Goal: Transaction & Acquisition: Obtain resource

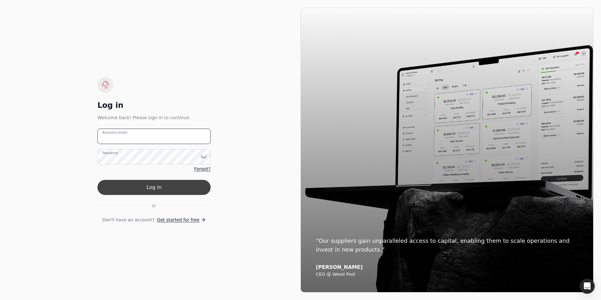
type email "[EMAIL_ADDRESS][DOMAIN_NAME]"
click at [144, 185] on button "Log in" at bounding box center [153, 187] width 113 height 15
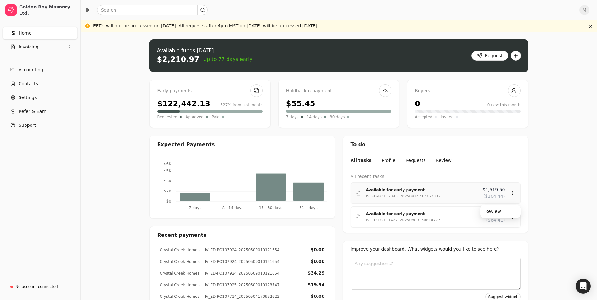
click at [472, 194] on div "IV_ED-PO112046_20250814212752302" at bounding box center [422, 196] width 112 height 6
click at [514, 192] on icon at bounding box center [512, 193] width 5 height 5
click at [465, 192] on div "Available for early payment" at bounding box center [422, 190] width 112 height 6
click at [490, 209] on div "Review" at bounding box center [500, 211] width 38 height 10
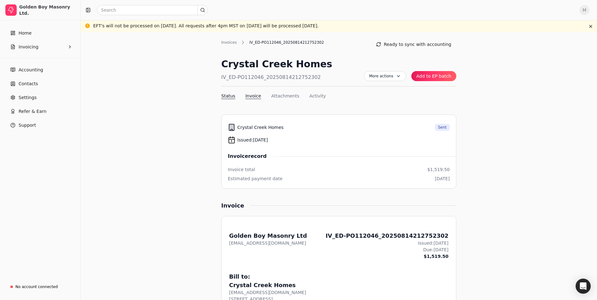
click at [250, 97] on button "Invoice" at bounding box center [253, 96] width 16 height 7
click at [231, 97] on button "Status" at bounding box center [228, 96] width 14 height 7
click at [439, 75] on button "Add to EP batch" at bounding box center [433, 76] width 45 height 10
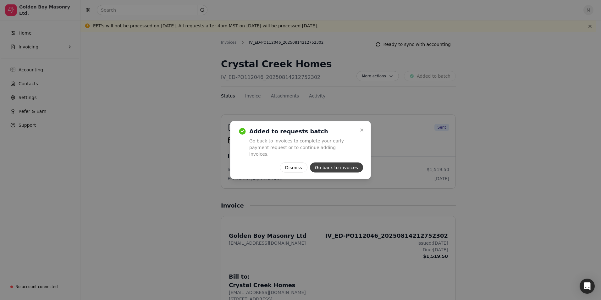
click at [342, 165] on button "Go back to invoices" at bounding box center [336, 168] width 53 height 10
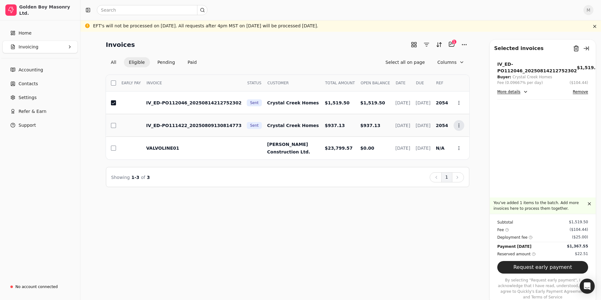
click at [461, 127] on icon at bounding box center [459, 125] width 5 height 5
click at [459, 124] on circle at bounding box center [459, 124] width 0 height 0
click at [269, 124] on span "Crystal Creek Homes" at bounding box center [293, 125] width 52 height 5
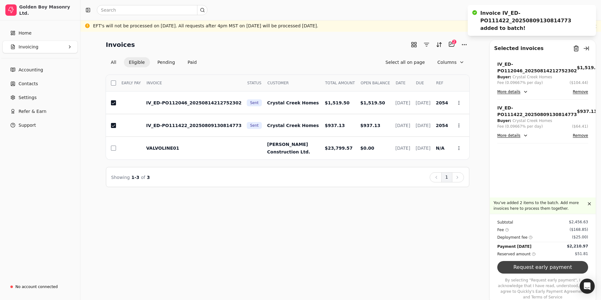
click at [540, 274] on button "Request early payment" at bounding box center [542, 267] width 91 height 13
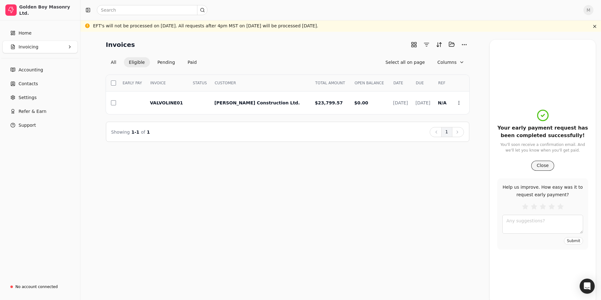
click at [542, 169] on button "Close" at bounding box center [542, 166] width 23 height 10
